Goal: Transaction & Acquisition: Subscribe to service/newsletter

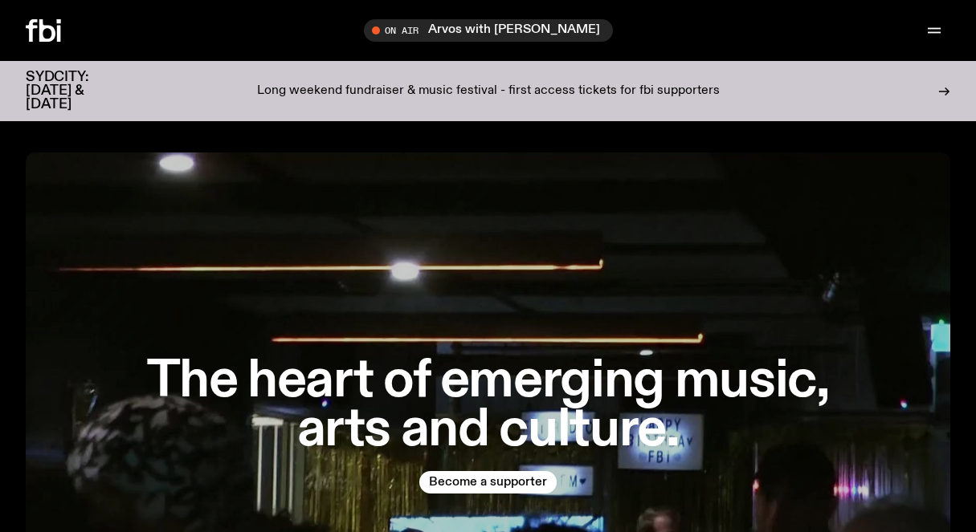
click at [498, 84] on p "Long weekend fundraiser & music festival - first access tickets for fbi support…" at bounding box center [488, 91] width 463 height 14
click at [445, 455] on h1 "The heart of emerging music, arts and culture." at bounding box center [489, 406] width 720 height 98
click at [452, 482] on button "Become a supporter" at bounding box center [487, 482] width 137 height 22
click at [493, 479] on button "Become a supporter" at bounding box center [487, 482] width 137 height 22
click at [309, 92] on p "Long weekend fundraiser & music festival - first access tickets for fbi support…" at bounding box center [488, 91] width 463 height 14
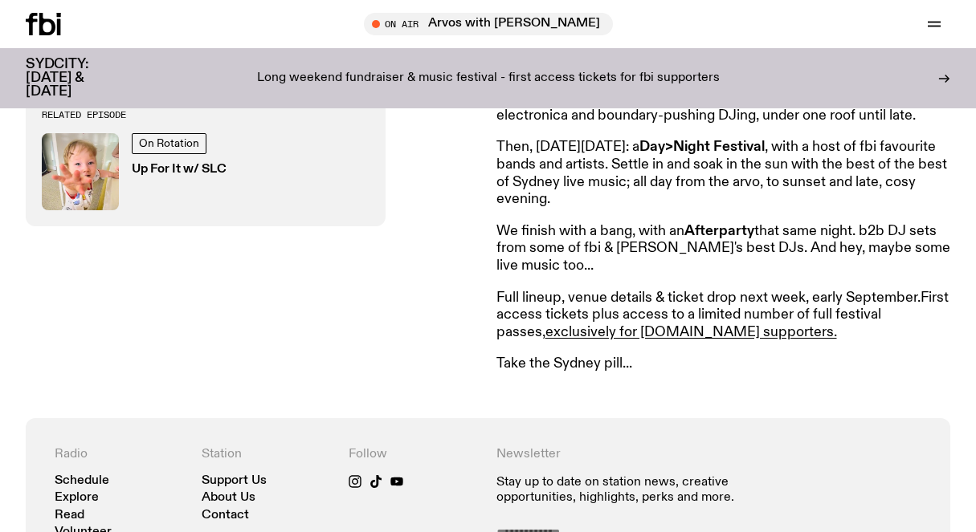
scroll to position [843, 0]
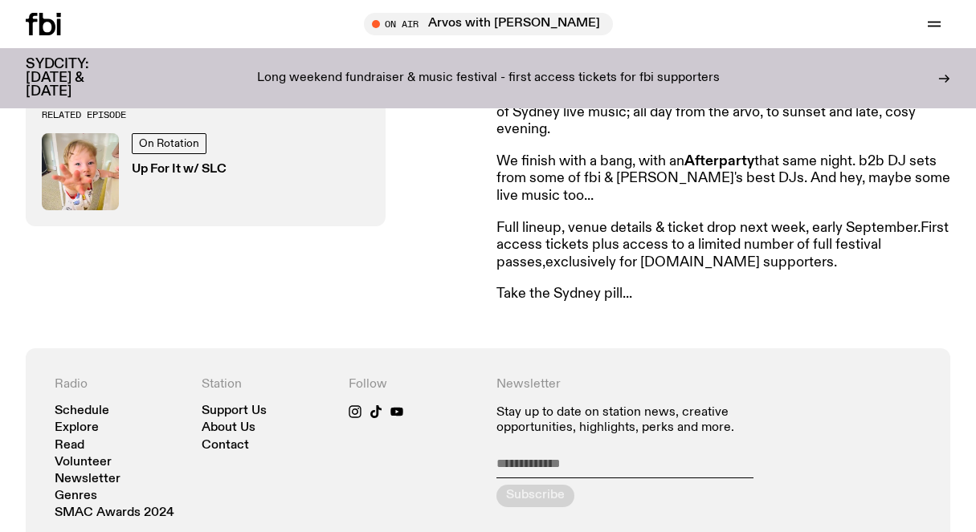
click at [545, 261] on link "exclusively for fbi.radio supporters." at bounding box center [691, 262] width 292 height 14
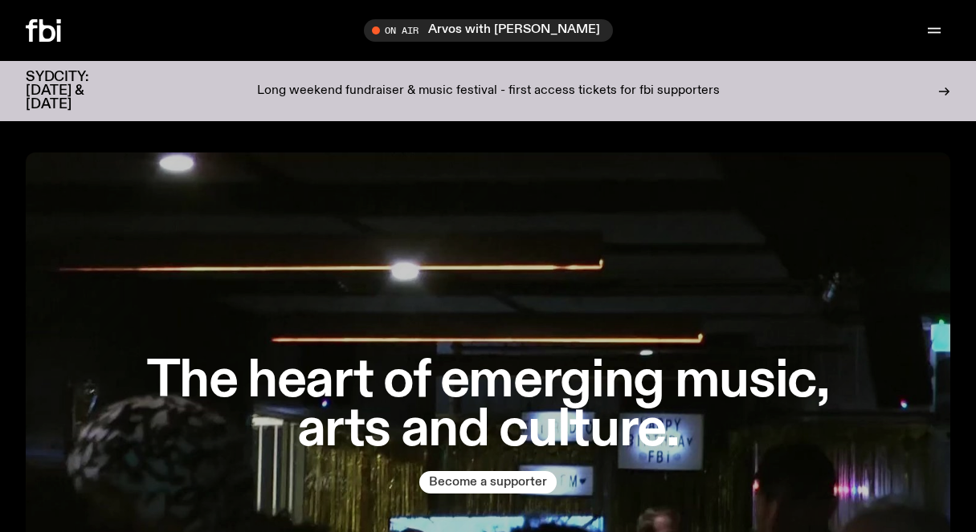
click at [468, 479] on button "Become a supporter" at bounding box center [487, 482] width 137 height 22
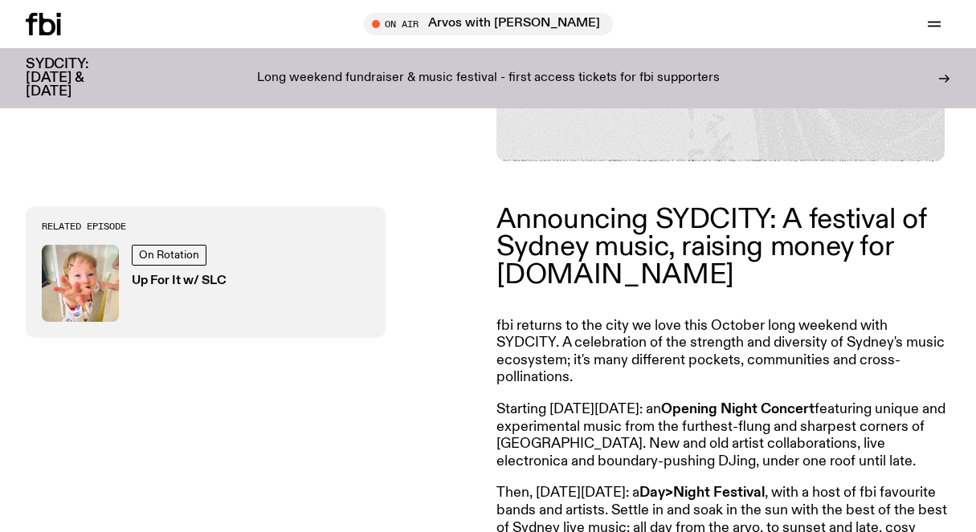
scroll to position [276, 0]
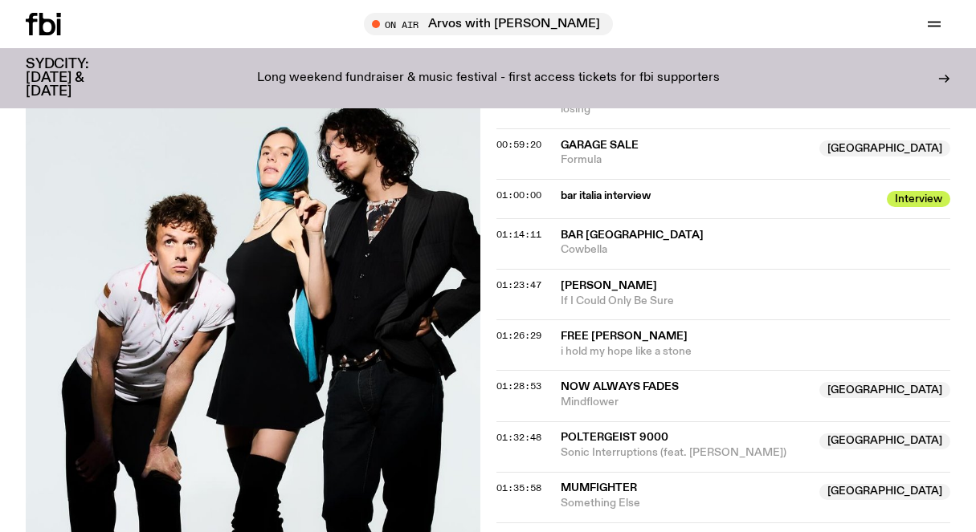
scroll to position [1432, 0]
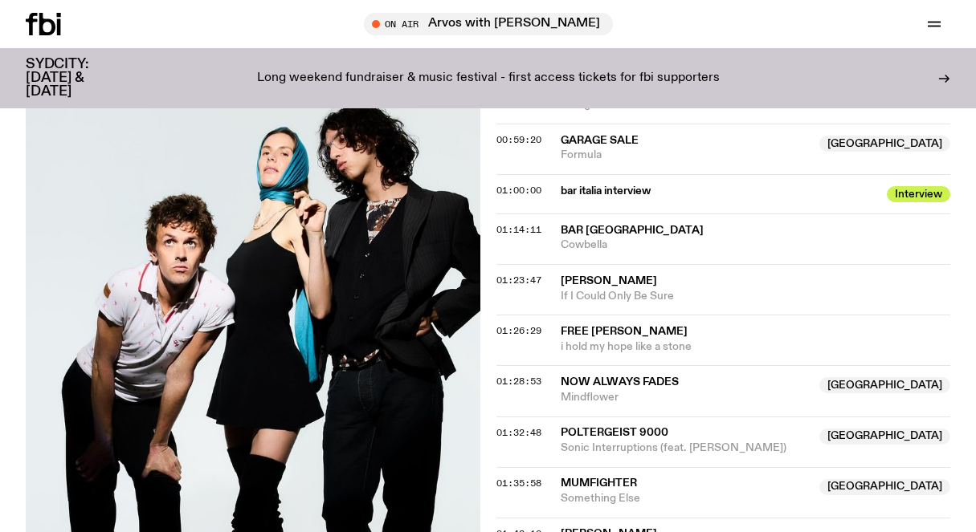
click at [114, 68] on h3 "SYDCITY: [DATE] & [DATE]" at bounding box center [77, 78] width 103 height 41
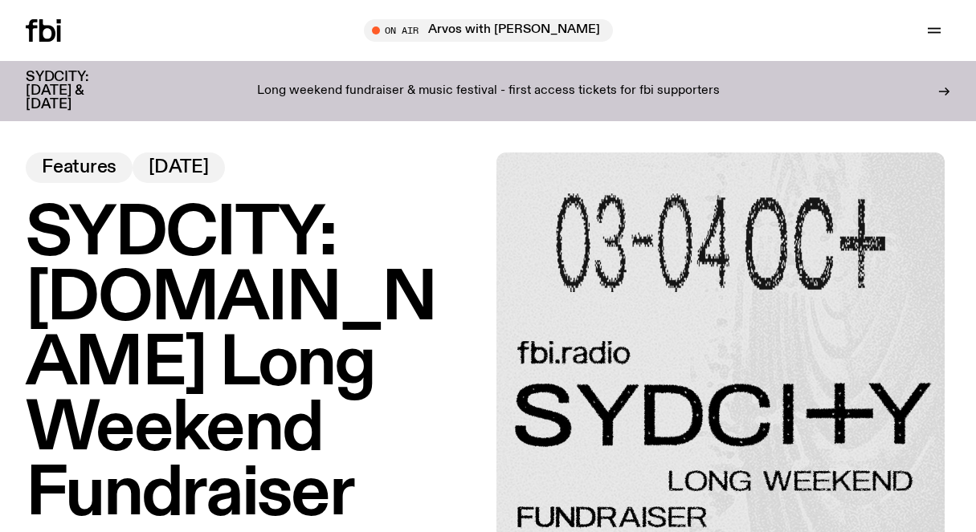
click at [947, 85] on icon at bounding box center [943, 91] width 13 height 13
click at [475, 84] on p "Long weekend fundraiser & music festival - first access tickets for fbi support…" at bounding box center [488, 91] width 463 height 14
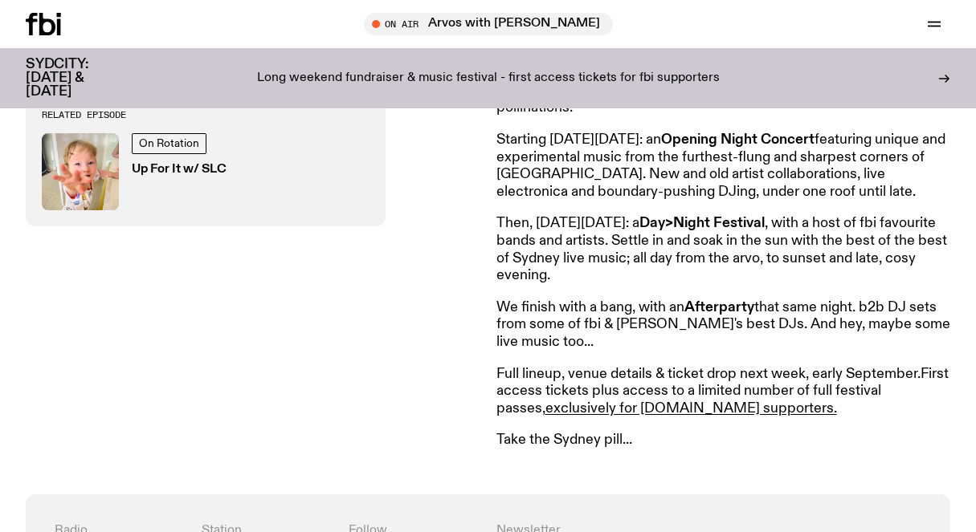
scroll to position [901, 0]
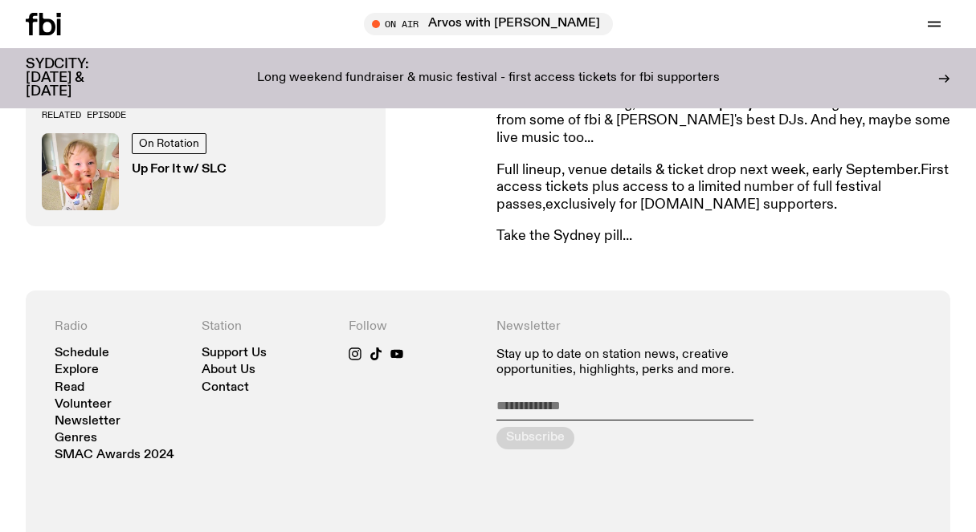
click at [667, 204] on link "exclusively for fbi.radio supporters." at bounding box center [691, 205] width 292 height 14
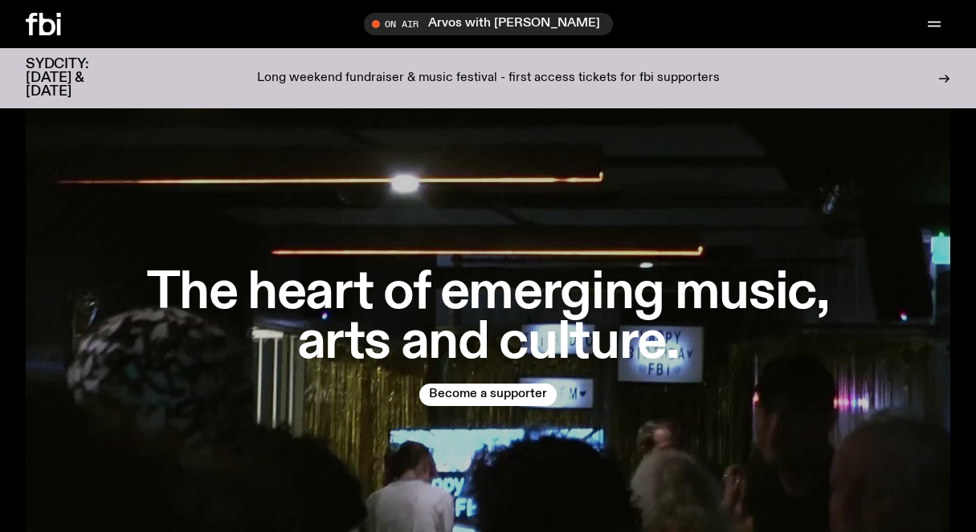
scroll to position [146, 0]
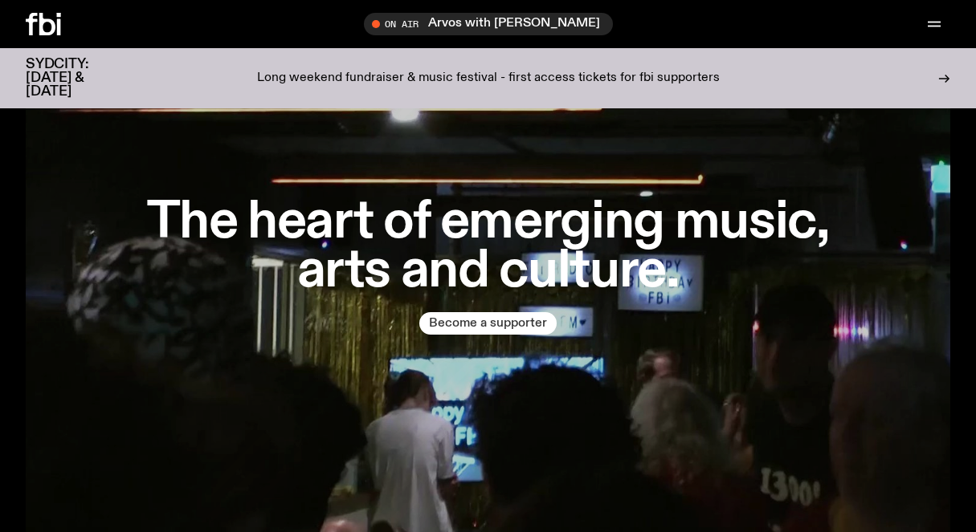
click at [481, 330] on button "Become a supporter" at bounding box center [487, 323] width 137 height 22
